Goal: Navigation & Orientation: Understand site structure

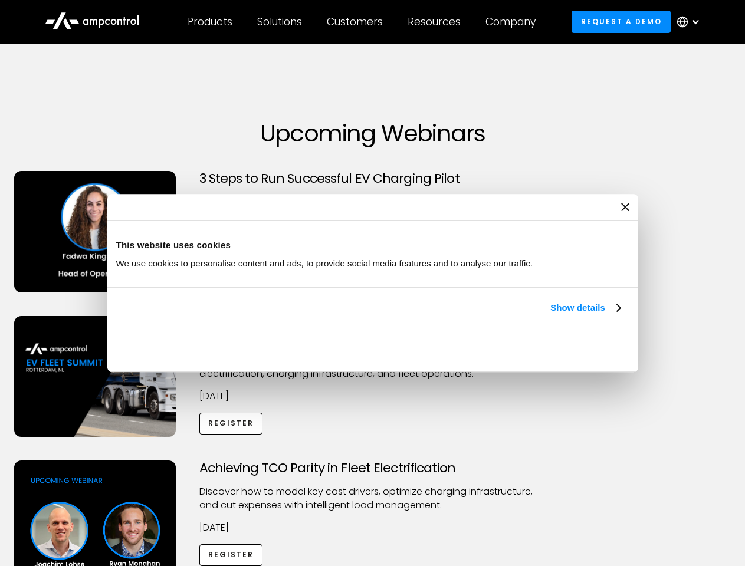
click at [550, 315] on link "Show details" at bounding box center [585, 308] width 70 height 14
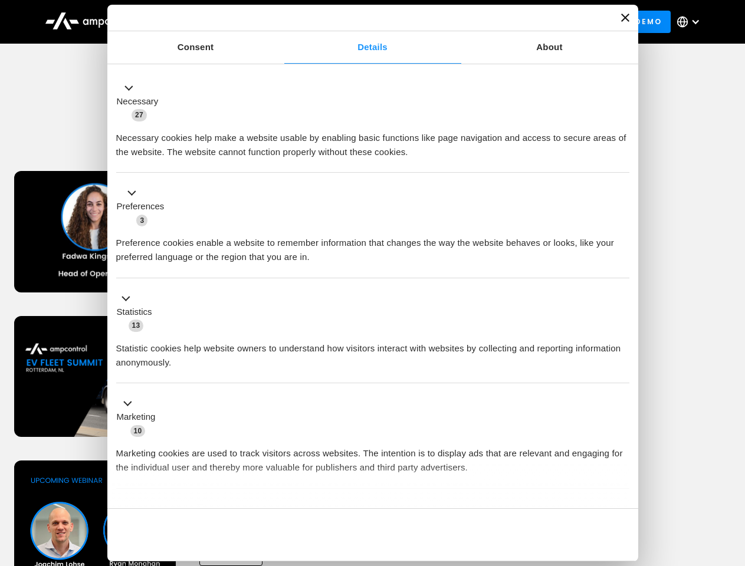
click at [622, 159] on div "Necessary cookies help make a website usable by enabling basic functions like p…" at bounding box center [372, 140] width 513 height 37
click at [732, 476] on div "Achieving TCO Parity in Fleet Electrification Discover how to model key cost dr…" at bounding box center [372, 553] width 741 height 185
click at [363, 22] on div "Customers" at bounding box center [355, 21] width 56 height 13
click at [209, 22] on div "Products" at bounding box center [210, 21] width 45 height 13
click at [280, 22] on div "Solutions" at bounding box center [279, 21] width 45 height 13
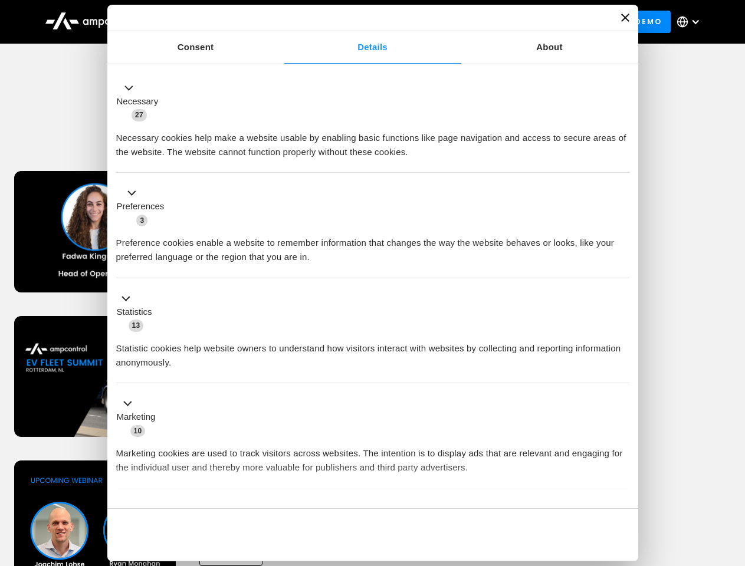
click at [357, 22] on div "Customers" at bounding box center [355, 21] width 56 height 13
click at [437, 22] on div "Resources" at bounding box center [434, 21] width 53 height 13
click at [514, 22] on div "Company" at bounding box center [511, 21] width 50 height 13
click at [691, 22] on div at bounding box center [695, 21] width 9 height 9
